Goal: Find contact information

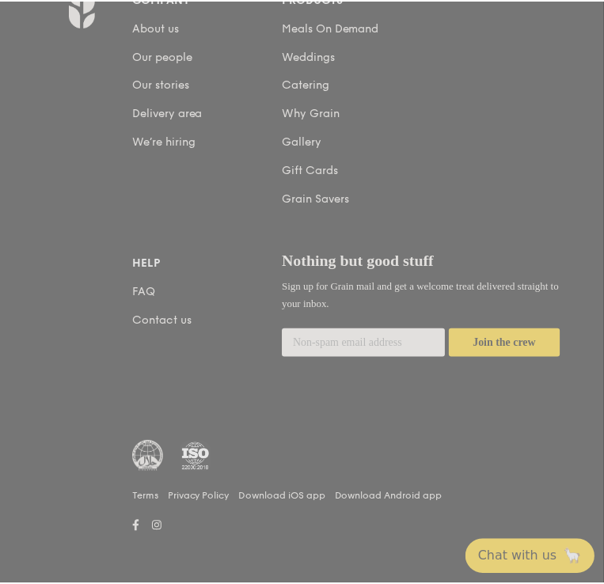
scroll to position [2325, 0]
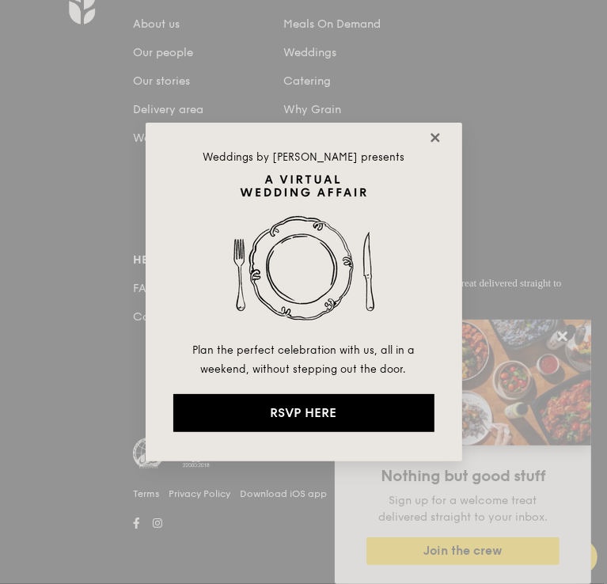
click at [435, 134] on icon at bounding box center [435, 138] width 14 height 14
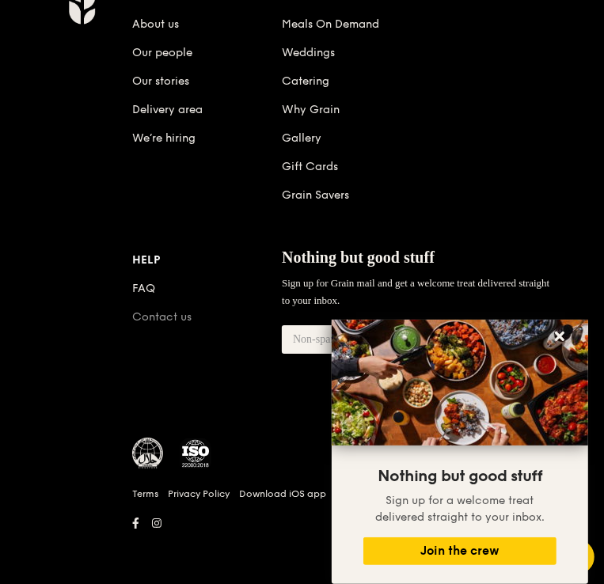
click at [183, 317] on link "Contact us" at bounding box center [161, 316] width 59 height 13
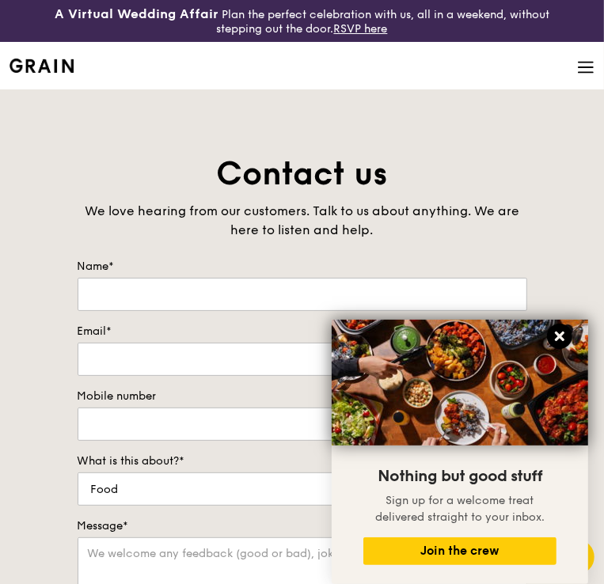
click at [562, 333] on icon at bounding box center [560, 337] width 10 height 10
